Goal: Information Seeking & Learning: Learn about a topic

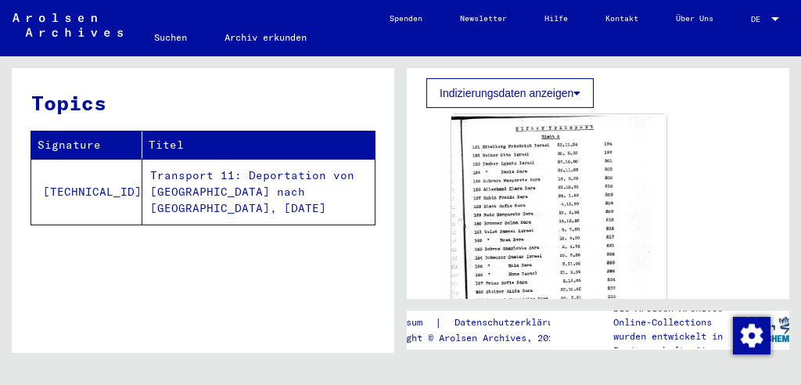
scroll to position [421, 0]
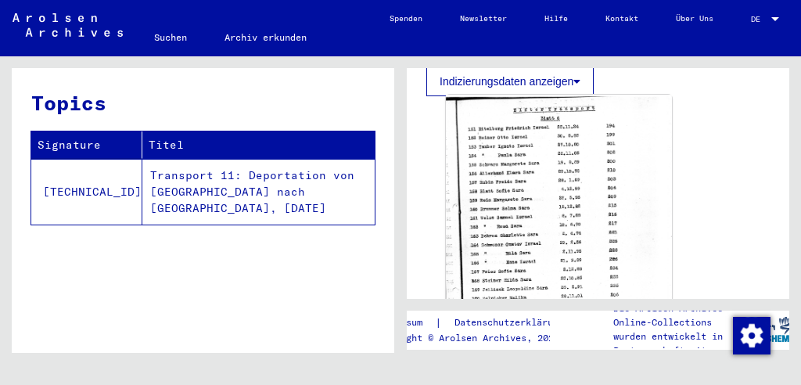
click at [573, 206] on img at bounding box center [559, 250] width 226 height 310
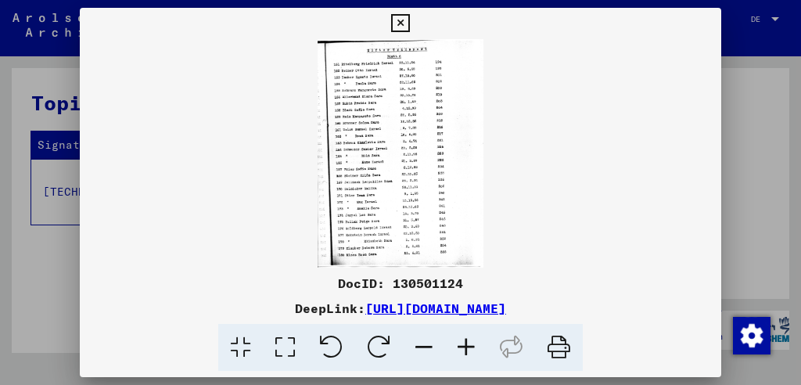
click at [462, 334] on icon at bounding box center [466, 348] width 42 height 48
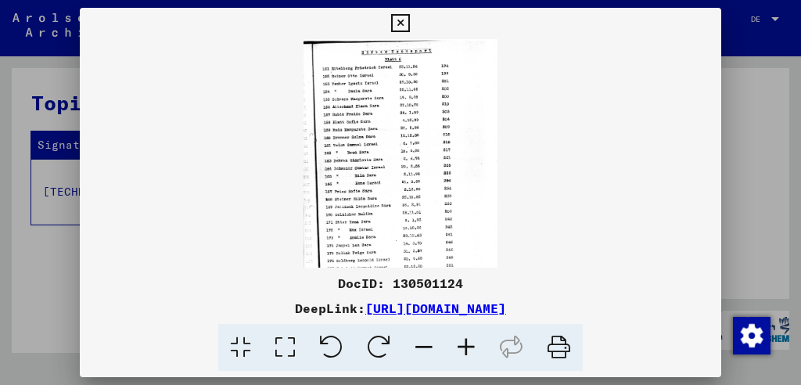
click at [462, 334] on icon at bounding box center [466, 348] width 42 height 48
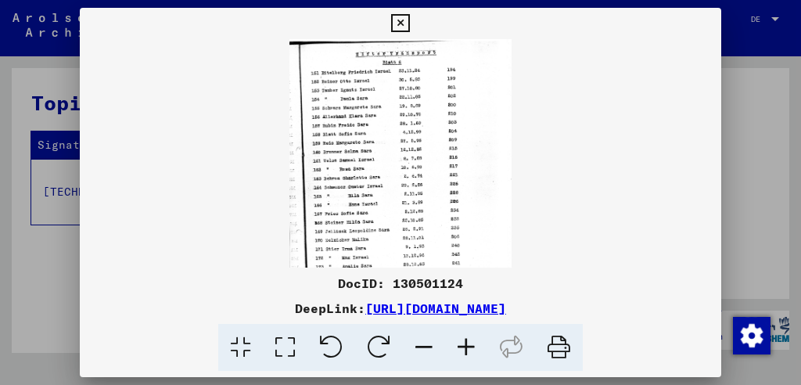
click at [462, 334] on icon at bounding box center [466, 348] width 42 height 48
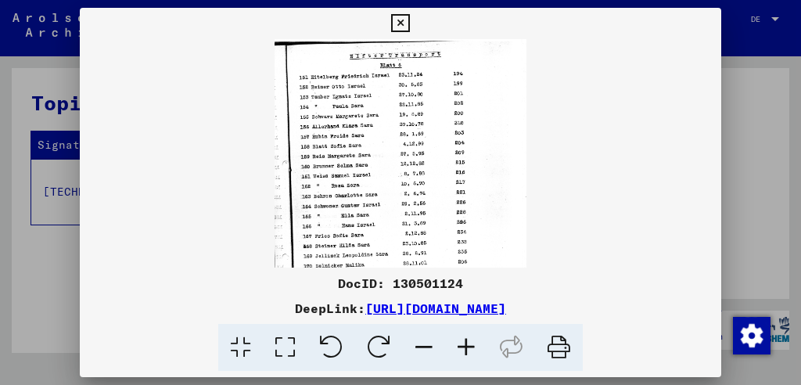
click at [462, 334] on icon at bounding box center [466, 348] width 42 height 48
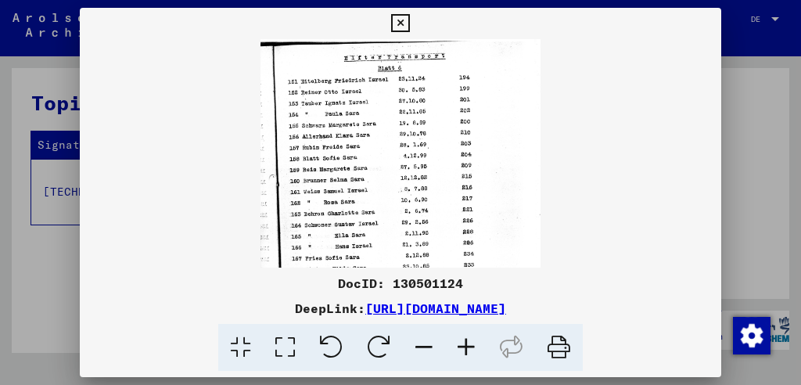
click at [462, 334] on icon at bounding box center [466, 348] width 42 height 48
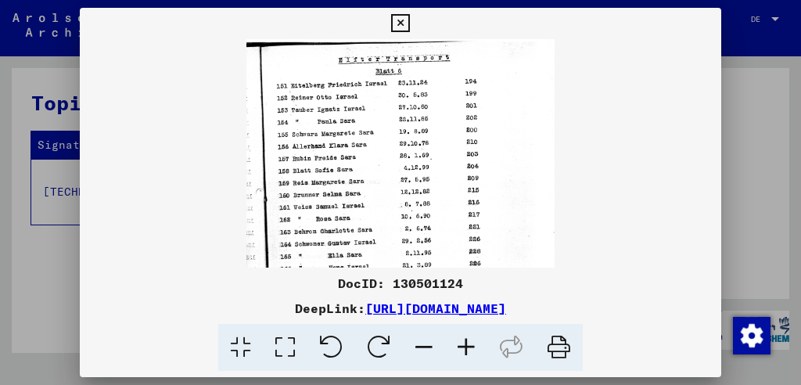
click at [462, 334] on icon at bounding box center [466, 348] width 42 height 48
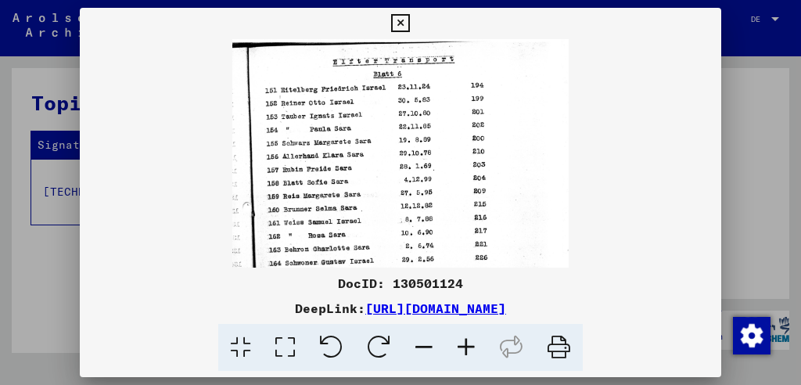
click at [462, 334] on icon at bounding box center [466, 348] width 42 height 48
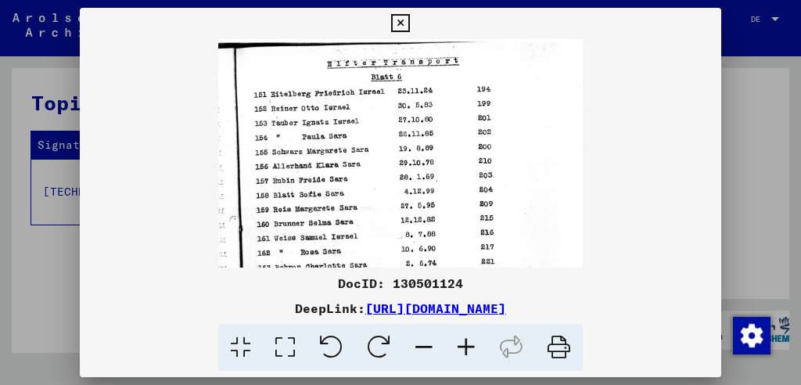
click at [462, 334] on icon at bounding box center [466, 348] width 42 height 48
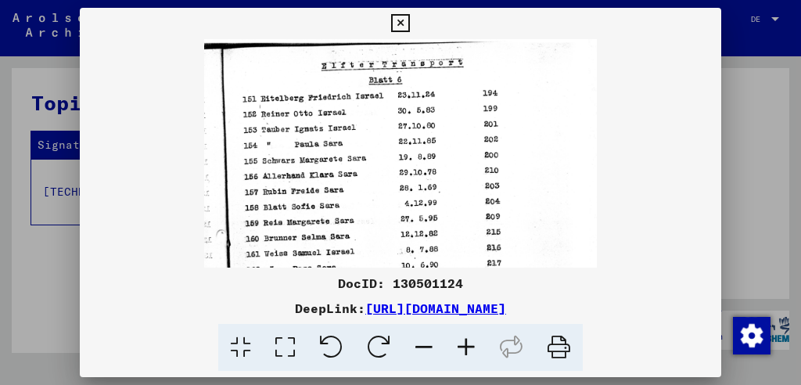
click at [462, 334] on icon at bounding box center [466, 348] width 42 height 48
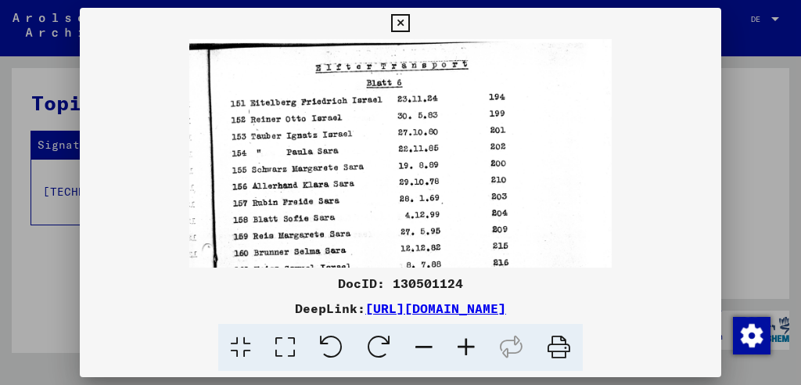
click at [462, 334] on icon at bounding box center [466, 348] width 42 height 48
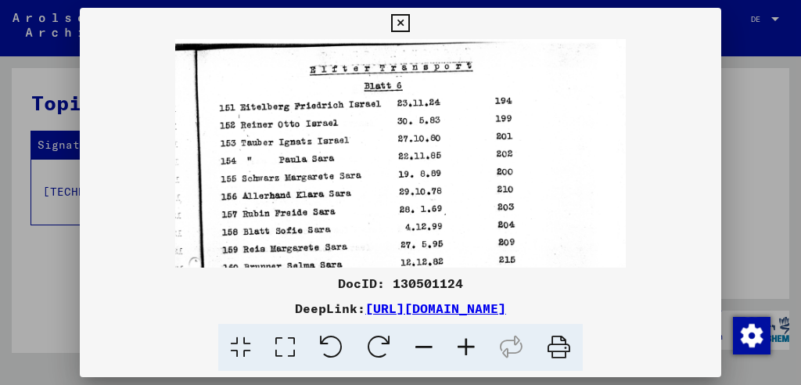
click at [462, 334] on icon at bounding box center [466, 348] width 42 height 48
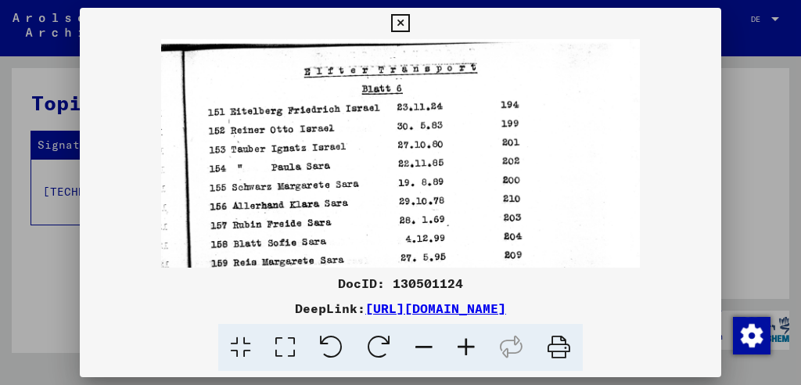
click at [462, 334] on icon at bounding box center [466, 348] width 42 height 48
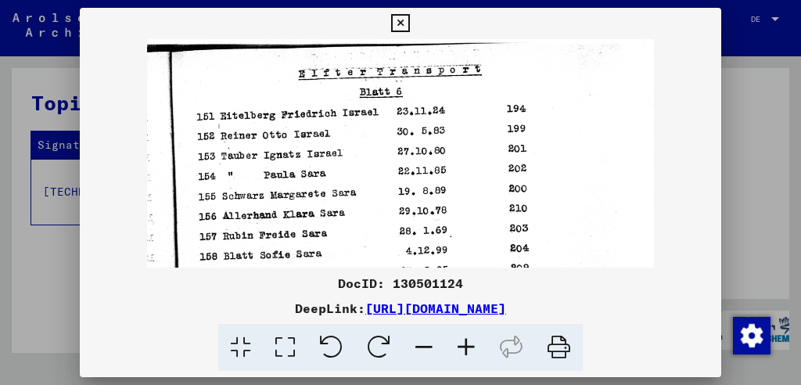
click at [462, 334] on icon at bounding box center [466, 348] width 42 height 48
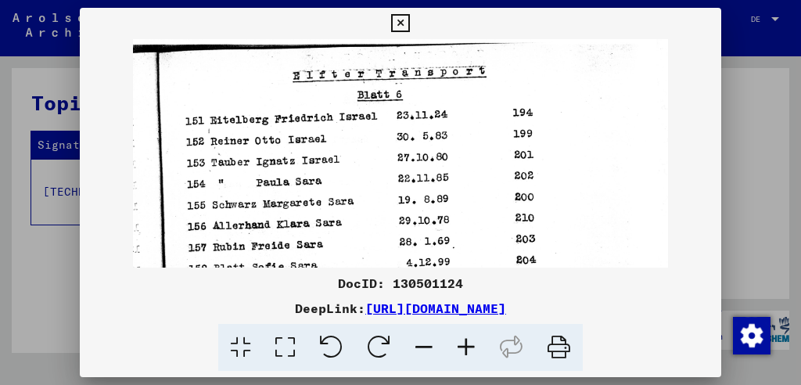
click at [462, 334] on icon at bounding box center [466, 348] width 42 height 48
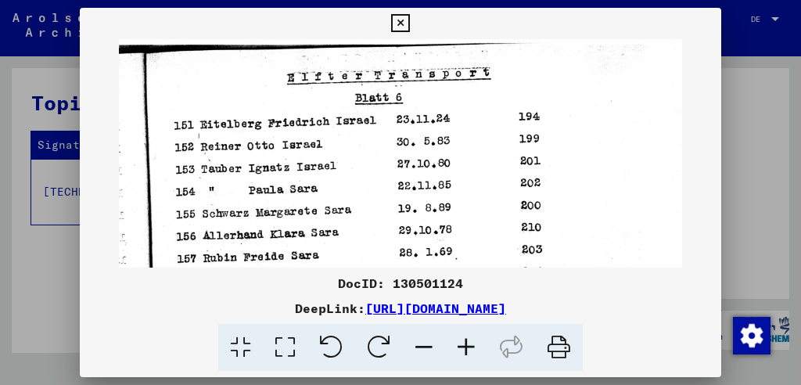
click at [462, 334] on icon at bounding box center [466, 348] width 42 height 48
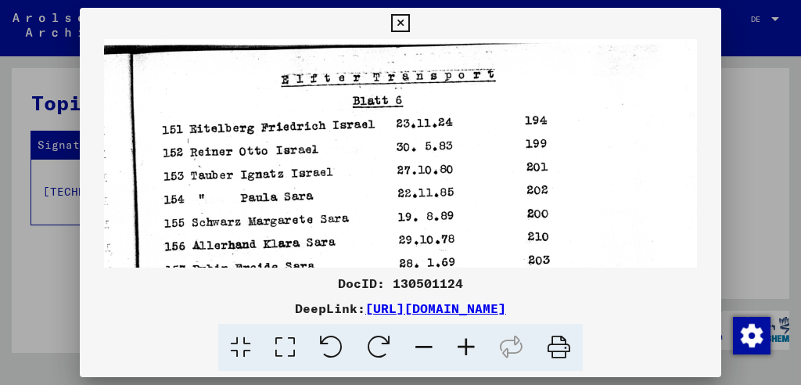
click at [462, 334] on icon at bounding box center [466, 348] width 42 height 48
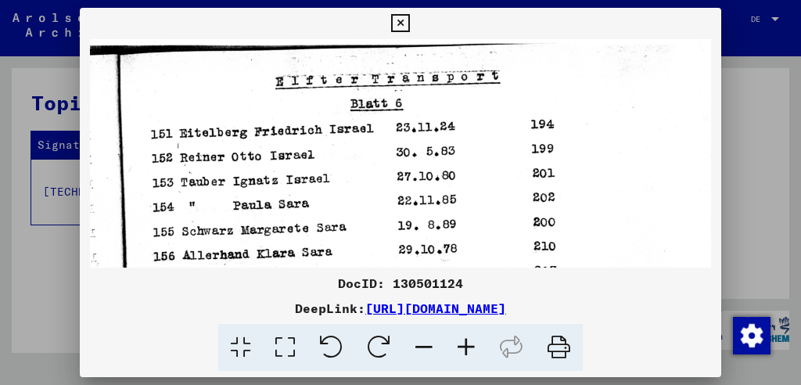
click at [462, 334] on icon at bounding box center [466, 348] width 42 height 48
